Goal: Task Accomplishment & Management: Manage account settings

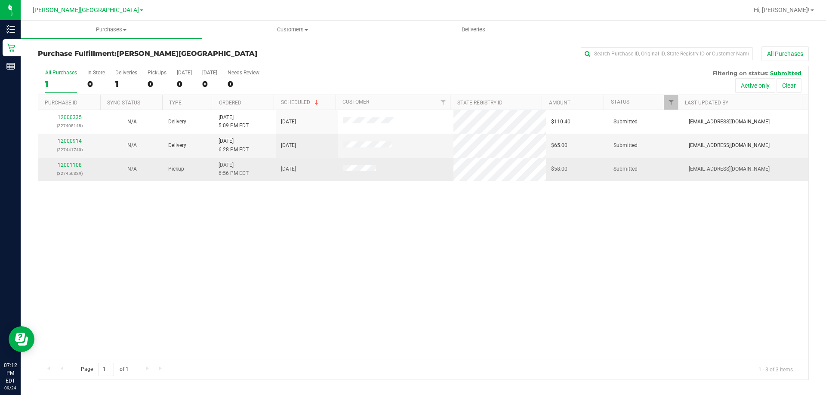
click at [65, 169] on div "12001108 (327456329)" at bounding box center [69, 169] width 52 height 16
click at [63, 164] on link "12001108" at bounding box center [70, 165] width 24 height 6
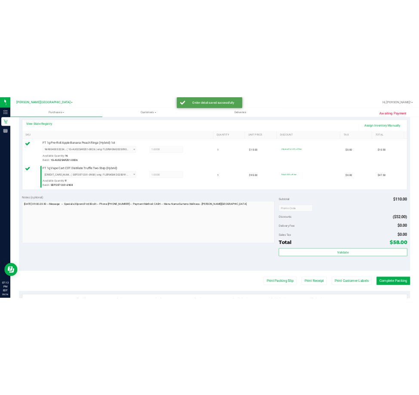
scroll to position [215, 0]
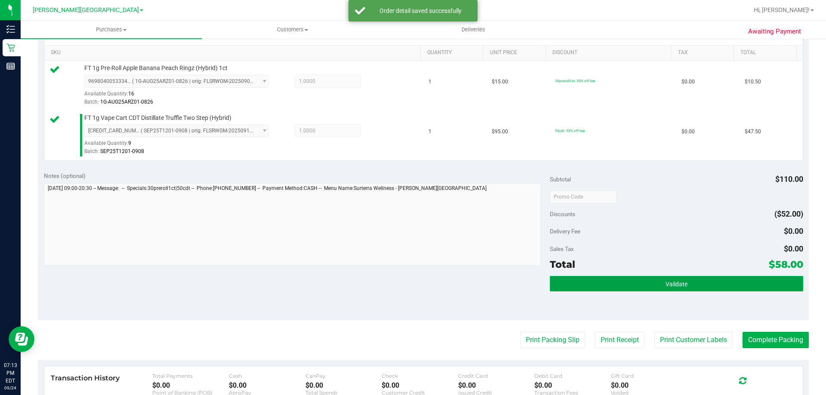
click at [418, 279] on button "Validate" at bounding box center [676, 283] width 253 height 15
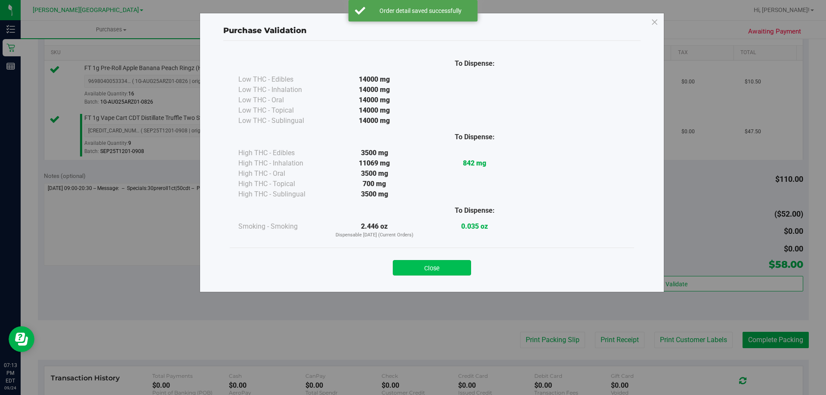
click at [418, 271] on button "Close" at bounding box center [432, 267] width 78 height 15
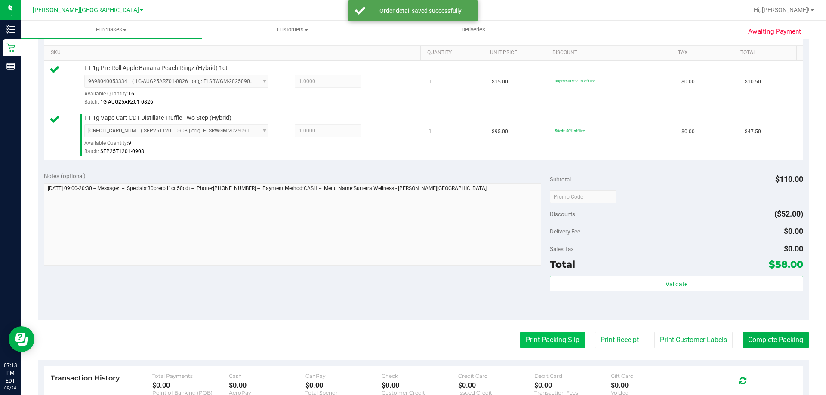
click at [418, 334] on button "Print Packing Slip" at bounding box center [552, 340] width 65 height 16
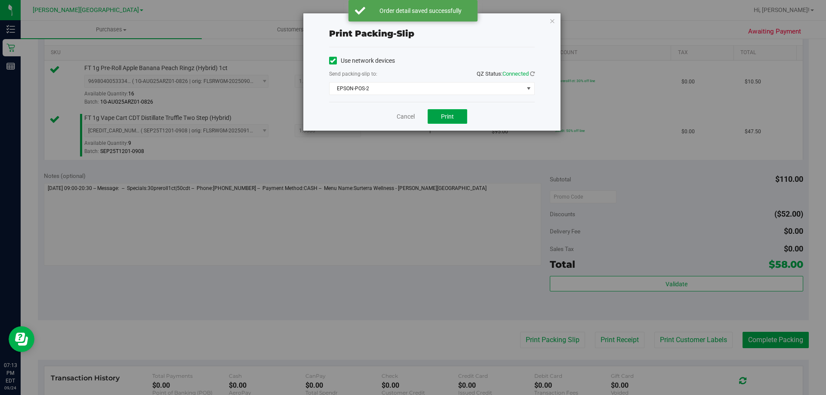
click at [418, 110] on button "Print" at bounding box center [447, 116] width 40 height 15
drag, startPoint x: 552, startPoint y: 16, endPoint x: 594, endPoint y: 77, distance: 73.6
click at [418, 16] on icon "button" at bounding box center [552, 20] width 6 height 10
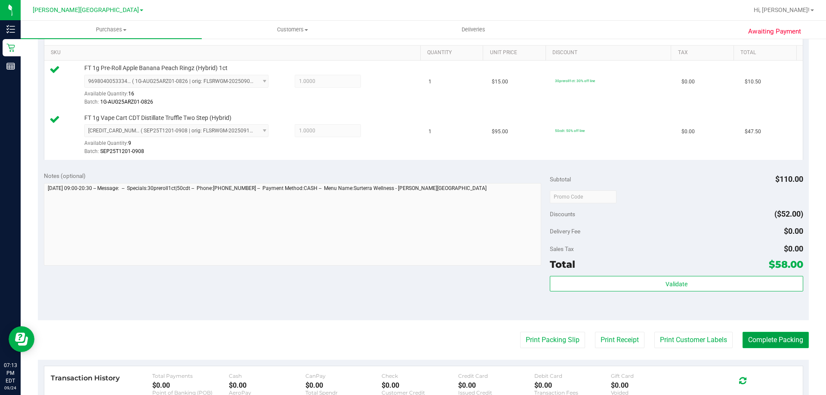
click at [418, 341] on button "Complete Packing" at bounding box center [775, 340] width 66 height 16
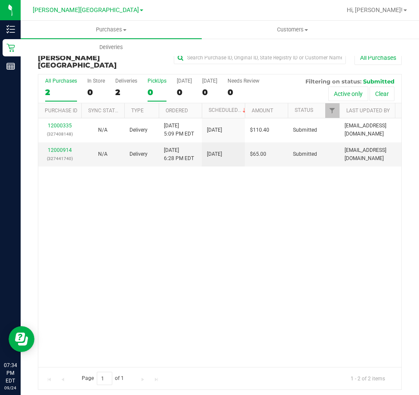
click at [148, 87] on div "0" at bounding box center [156, 92] width 19 height 10
click at [0, 0] on input "PickUps 0" at bounding box center [0, 0] width 0 height 0
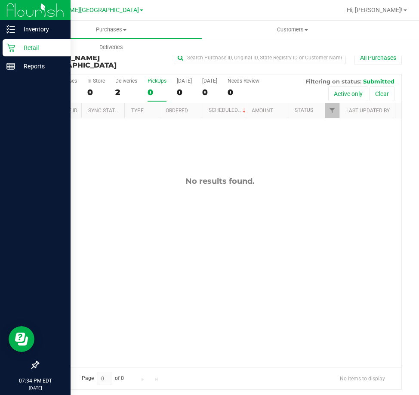
drag, startPoint x: 22, startPoint y: 46, endPoint x: 35, endPoint y: 44, distance: 13.6
click at [23, 47] on p "Retail" at bounding box center [41, 48] width 52 height 10
